Goal: Task Accomplishment & Management: Use online tool/utility

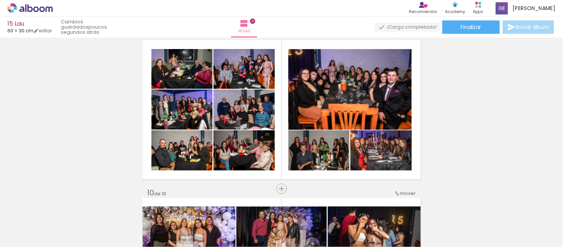
scroll to position [1279, 0]
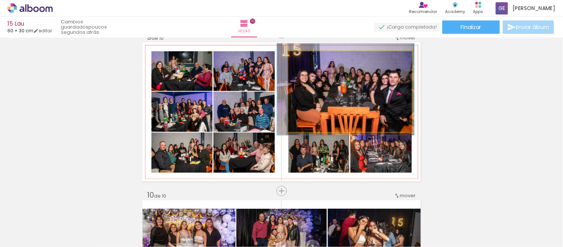
type paper-slider "111"
click at [307, 59] on div at bounding box center [309, 59] width 7 height 7
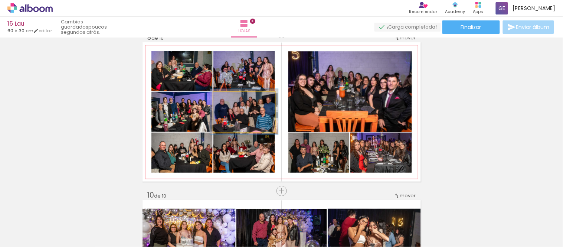
type paper-slider "110"
click at [230, 98] on div at bounding box center [233, 99] width 7 height 7
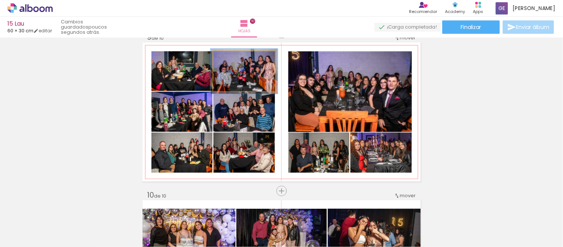
type paper-slider "109"
click at [230, 58] on div at bounding box center [233, 59] width 7 height 7
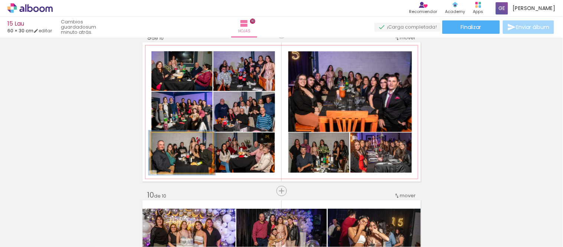
type paper-slider "109"
click at [169, 138] on div at bounding box center [171, 140] width 7 height 7
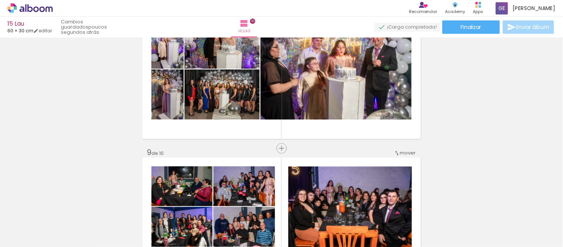
scroll to position [1114, 0]
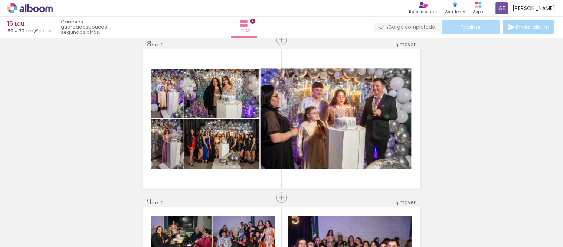
click at [469, 28] on span "Finalizar" at bounding box center [471, 27] width 20 height 5
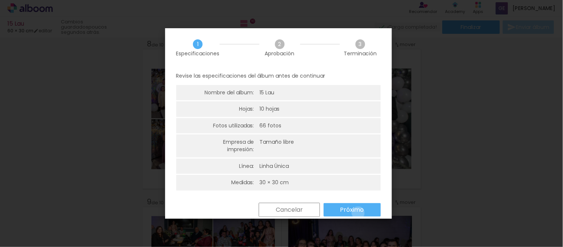
click at [0, 0] on slot "Próximo" at bounding box center [0, 0] width 0 height 0
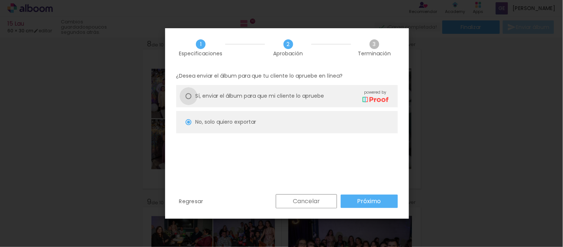
click at [190, 95] on div at bounding box center [189, 96] width 6 height 6
type paper-radio-button "on"
click at [0, 0] on slot "Próximo" at bounding box center [0, 0] width 0 height 0
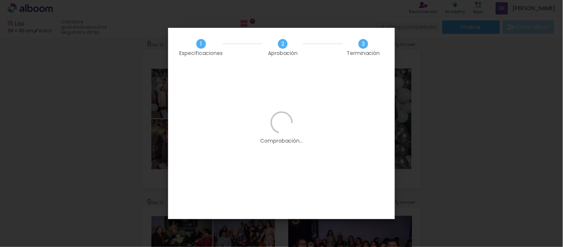
scroll to position [0, 0]
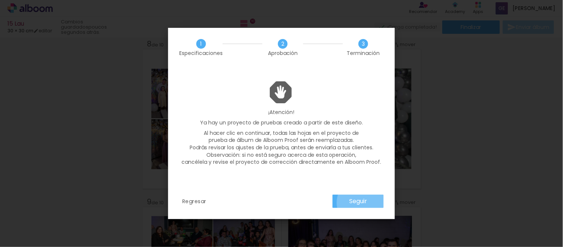
click at [0, 0] on slot "Seguir" at bounding box center [0, 0] width 0 height 0
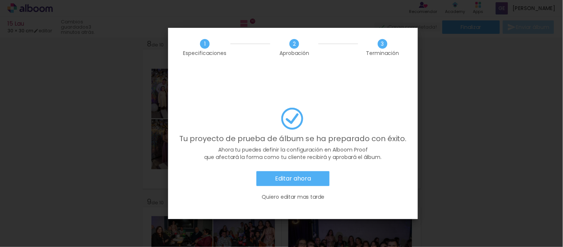
click at [0, 0] on slot "Editar ahora" at bounding box center [0, 0] width 0 height 0
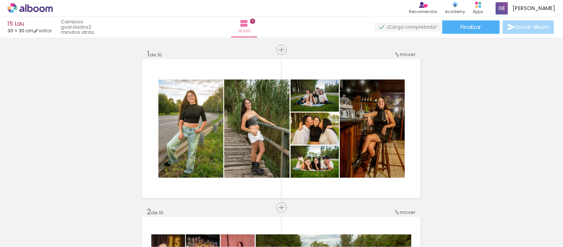
scroll to position [0, 2244]
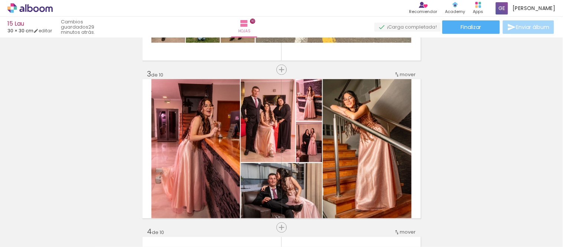
scroll to position [330, 0]
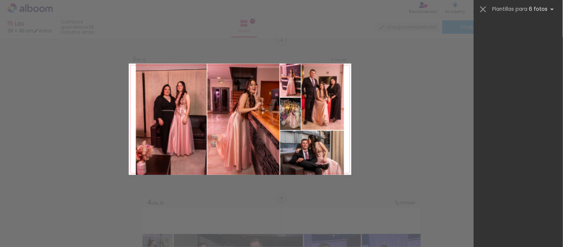
scroll to position [1952, 0]
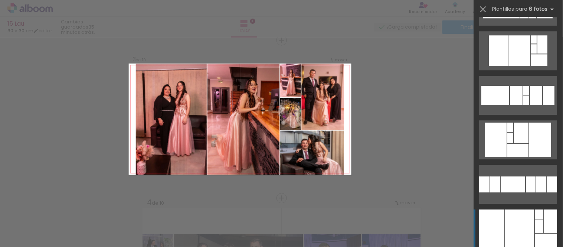
click at [544, 217] on div at bounding box center [550, 220] width 13 height 23
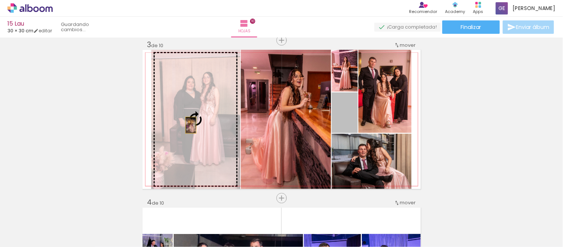
drag, startPoint x: 345, startPoint y: 117, endPoint x: 188, endPoint y: 125, distance: 157.6
click at [0, 0] on slot at bounding box center [0, 0] width 0 height 0
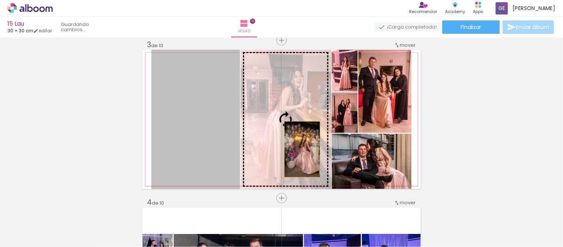
drag, startPoint x: 212, startPoint y: 154, endPoint x: 299, endPoint y: 149, distance: 87.4
click at [0, 0] on slot at bounding box center [0, 0] width 0 height 0
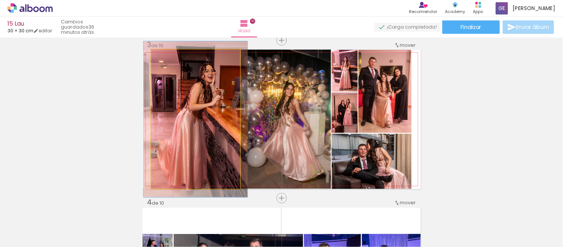
type paper-slider "112"
click at [169, 57] on div at bounding box center [172, 57] width 7 height 7
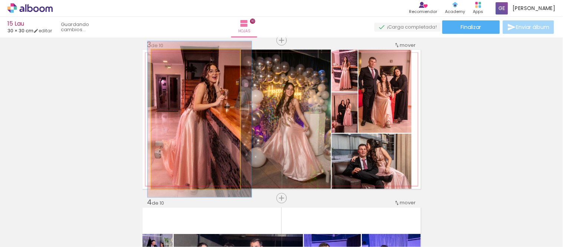
drag, startPoint x: 203, startPoint y: 139, endPoint x: 207, endPoint y: 140, distance: 3.8
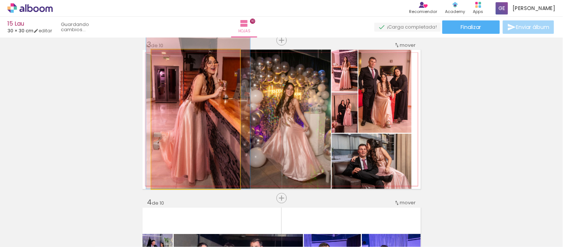
drag, startPoint x: 208, startPoint y: 156, endPoint x: 206, endPoint y: 144, distance: 12.3
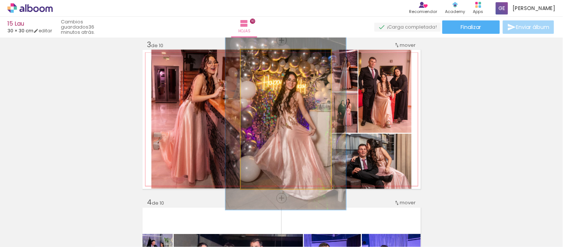
drag, startPoint x: 257, startPoint y: 58, endPoint x: 265, endPoint y: 58, distance: 7.8
type paper-slider "130"
click at [265, 58] on div at bounding box center [265, 57] width 7 height 7
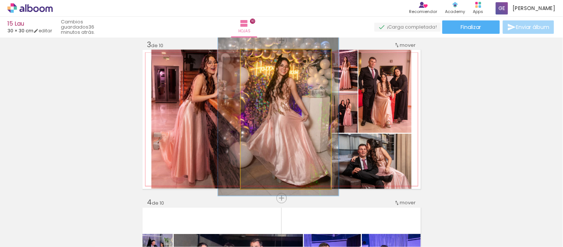
drag, startPoint x: 301, startPoint y: 105, endPoint x: 293, endPoint y: 92, distance: 15.0
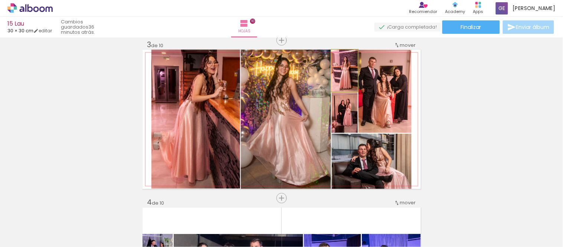
click at [341, 56] on div at bounding box center [344, 57] width 7 height 7
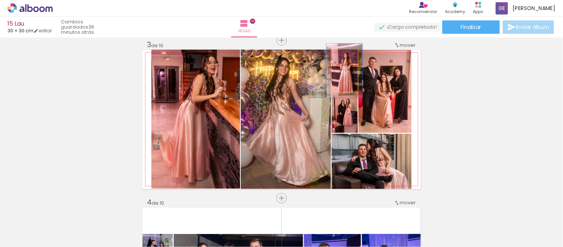
click at [343, 57] on div at bounding box center [346, 57] width 7 height 7
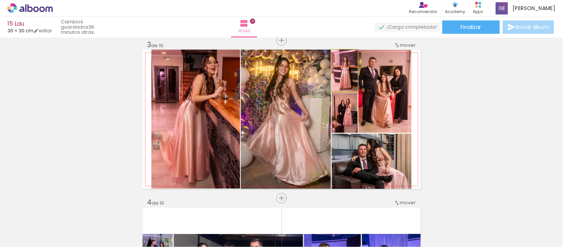
drag, startPoint x: 340, startPoint y: 55, endPoint x: 361, endPoint y: 61, distance: 21.7
type paper-slider "100"
click at [339, 55] on div at bounding box center [345, 58] width 12 height 12
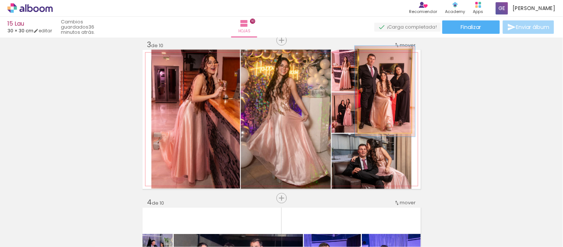
drag, startPoint x: 374, startPoint y: 56, endPoint x: 378, endPoint y: 56, distance: 3.8
type paper-slider "109"
click at [376, 55] on div at bounding box center [377, 57] width 7 height 7
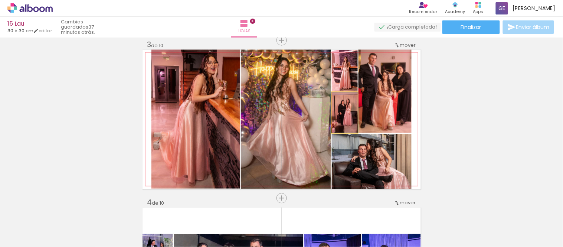
type paper-slider "100"
click at [342, 99] on div at bounding box center [344, 100] width 7 height 7
click at [342, 97] on div at bounding box center [344, 100] width 7 height 7
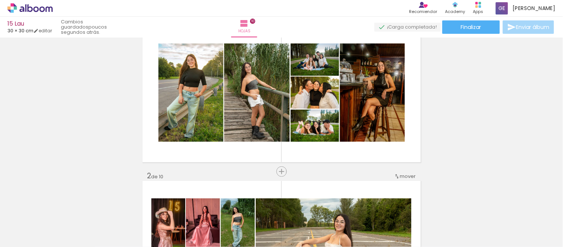
scroll to position [0, 0]
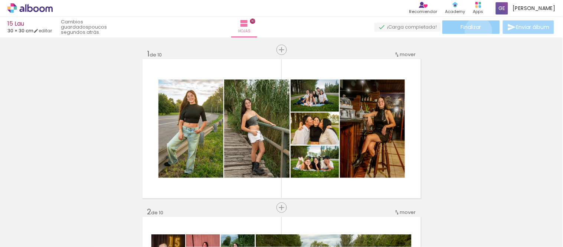
click at [476, 30] on paper-button "Finalizar" at bounding box center [472, 26] width 58 height 13
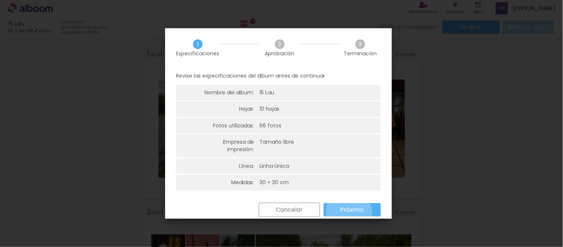
click at [0, 0] on slot "Próximo" at bounding box center [0, 0] width 0 height 0
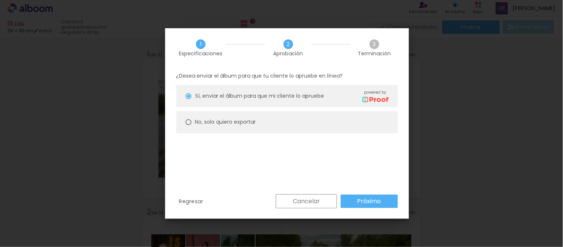
click at [0, 0] on slot "Próximo" at bounding box center [0, 0] width 0 height 0
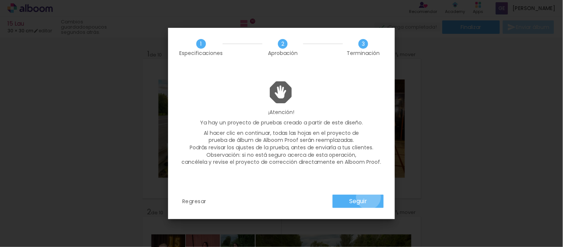
click at [368, 197] on paper-button "Seguir" at bounding box center [358, 201] width 51 height 13
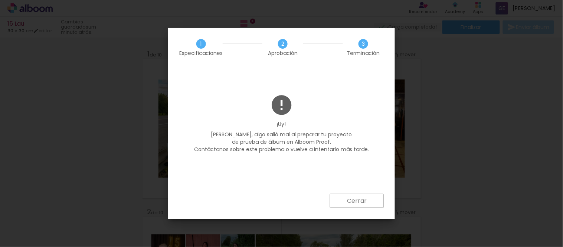
click at [368, 197] on paper-button "Cerrar" at bounding box center [357, 201] width 54 height 14
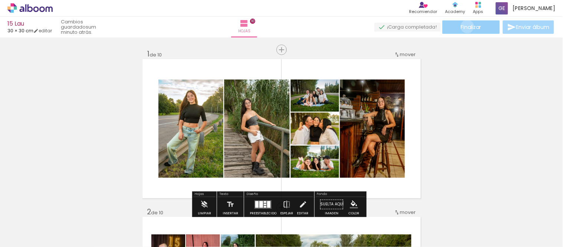
click at [465, 26] on span "Finalizar" at bounding box center [471, 27] width 20 height 5
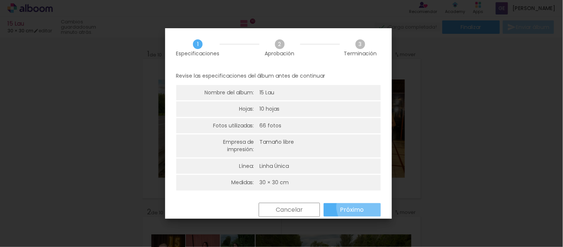
click at [0, 0] on slot "Próximo" at bounding box center [0, 0] width 0 height 0
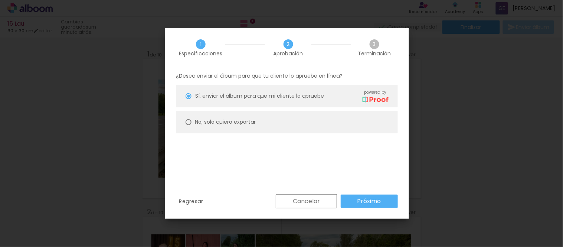
click at [190, 123] on div at bounding box center [189, 122] width 6 height 6
type paper-radio-button "on"
click at [0, 0] on slot "Próximo" at bounding box center [0, 0] width 0 height 0
type input "Alta, 300 DPI"
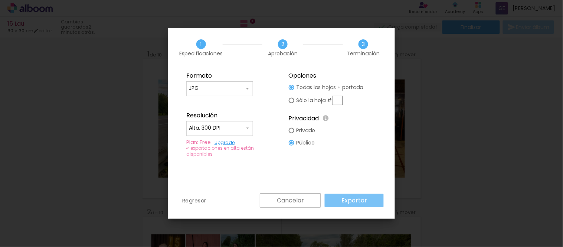
click at [0, 0] on slot "Exportar" at bounding box center [0, 0] width 0 height 0
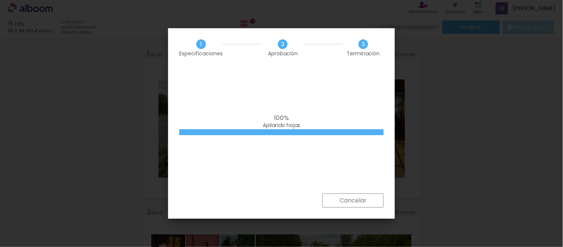
scroll to position [1952, 0]
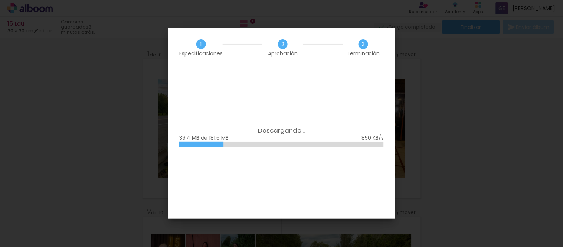
scroll to position [1952, 0]
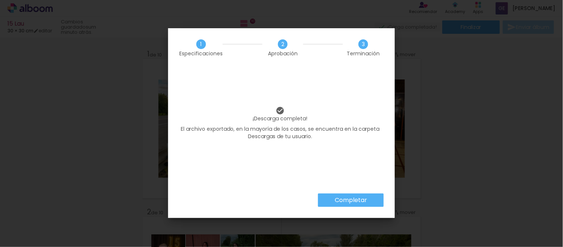
scroll to position [1952, 0]
click at [0, 0] on slot "Completar" at bounding box center [0, 0] width 0 height 0
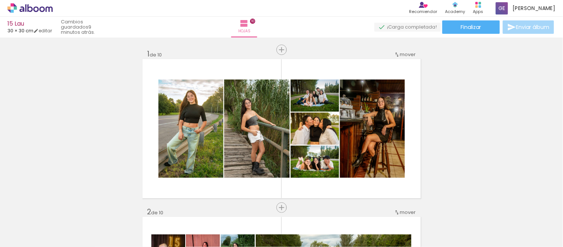
scroll to position [1952, 0]
click at [465, 23] on paper-button "Finalizar" at bounding box center [472, 26] width 58 height 13
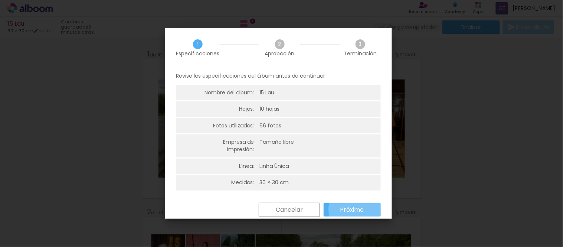
click at [0, 0] on slot "Próximo" at bounding box center [0, 0] width 0 height 0
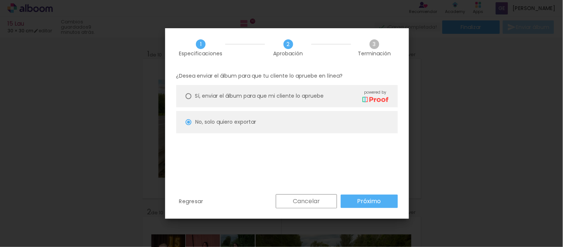
click at [190, 98] on div at bounding box center [189, 96] width 6 height 6
type paper-radio-button "on"
click at [0, 0] on slot "Próximo" at bounding box center [0, 0] width 0 height 0
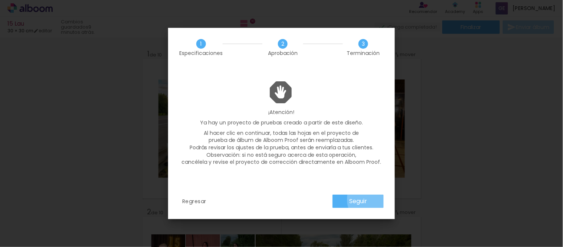
click at [372, 199] on paper-button "Seguir" at bounding box center [358, 201] width 51 height 13
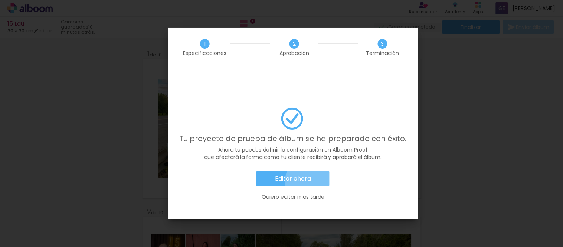
click at [316, 171] on paper-button "Editar ahora" at bounding box center [293, 178] width 73 height 15
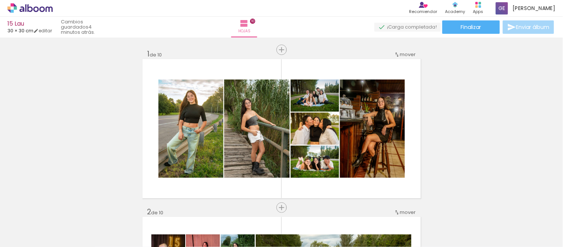
scroll to position [1952, 0]
